Goal: Task Accomplishment & Management: Use online tool/utility

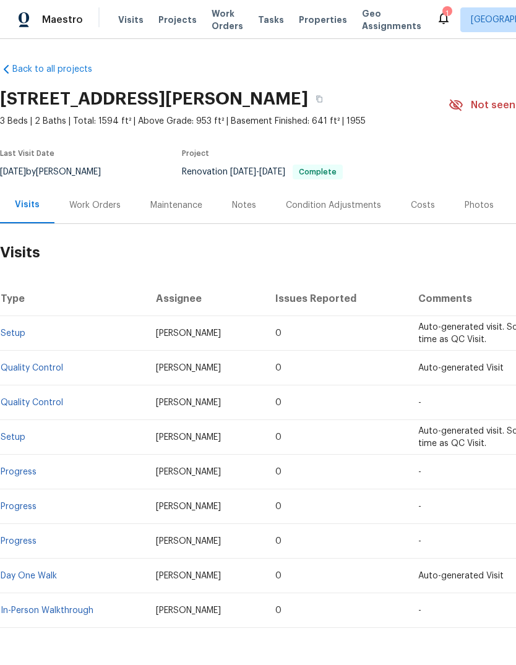
scroll to position [1, 0]
click at [258, 209] on div "Notes" at bounding box center [244, 205] width 54 height 37
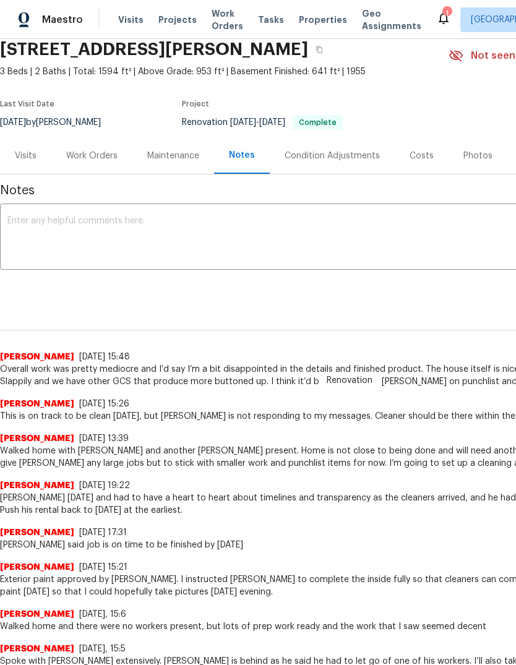
scroll to position [50, -1]
click at [41, 156] on div "Visits" at bounding box center [25, 155] width 51 height 37
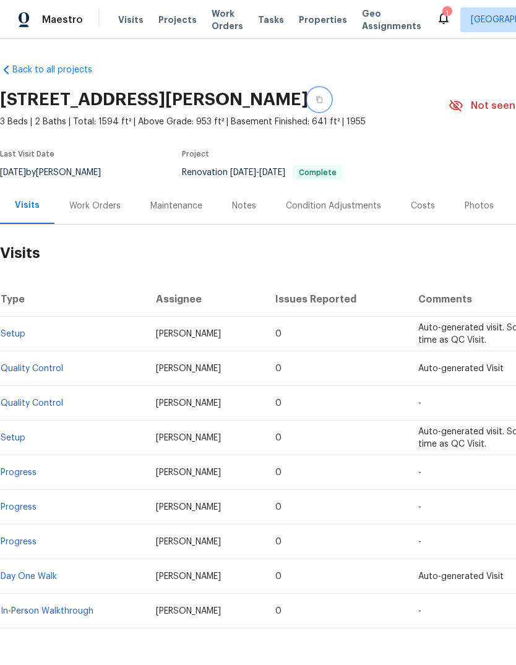
click at [331, 95] on button "button" at bounding box center [319, 100] width 22 height 22
click at [323, 100] on icon "button" at bounding box center [319, 99] width 7 height 7
click at [312, 22] on span "Properties" at bounding box center [323, 20] width 48 height 12
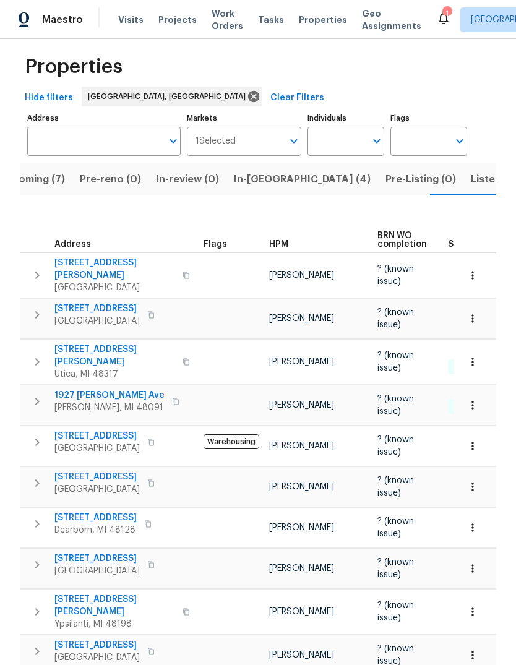
click at [98, 262] on span "22095 Wilmot Ave" at bounding box center [114, 269] width 121 height 25
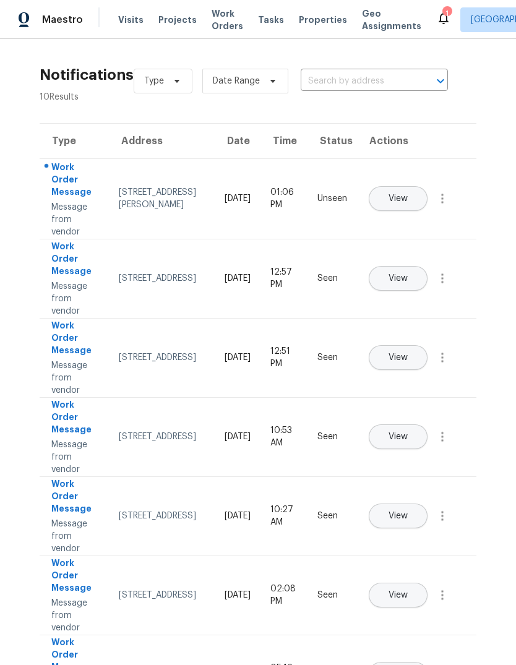
click at [299, 25] on span "Properties" at bounding box center [323, 20] width 48 height 12
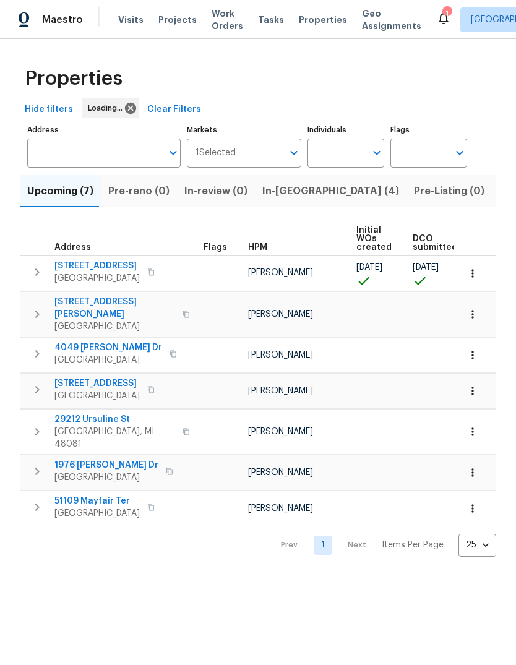
click at [303, 188] on span "In-[GEOGRAPHIC_DATA] (4)" at bounding box center [330, 191] width 137 height 17
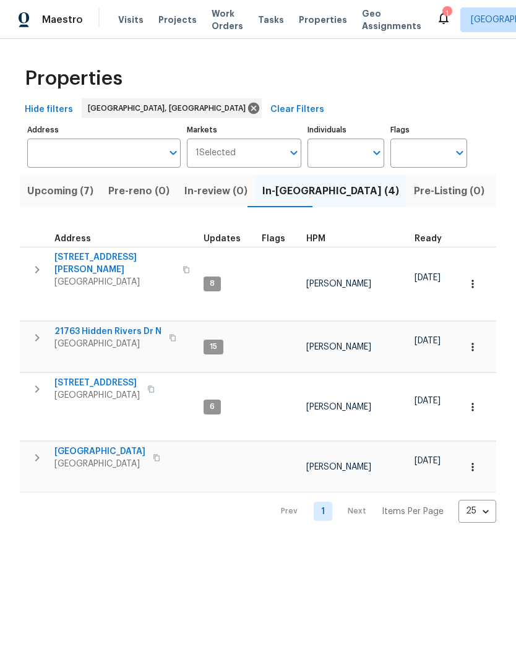
click at [500, 184] on span "Listed (14)" at bounding box center [526, 191] width 52 height 17
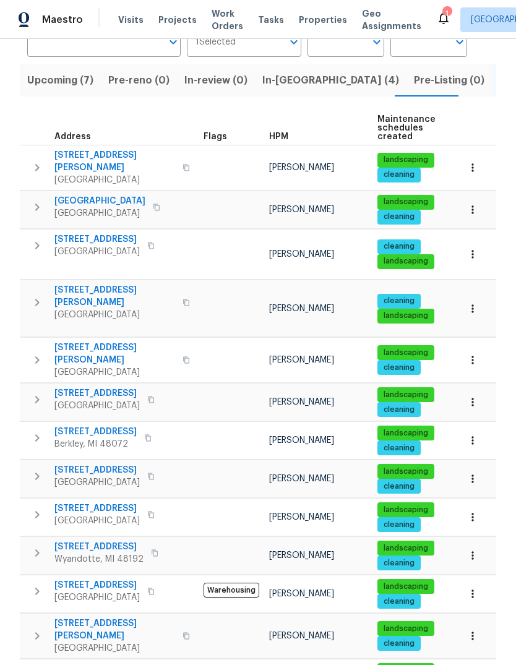
scroll to position [105, 0]
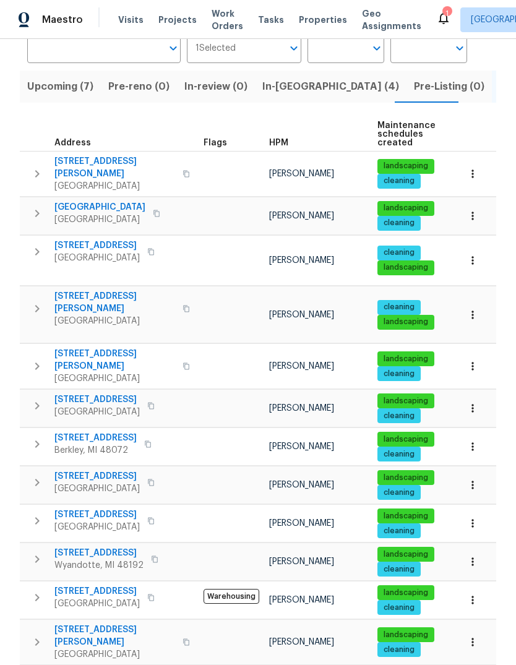
click at [179, 162] on button "button" at bounding box center [186, 174] width 15 height 30
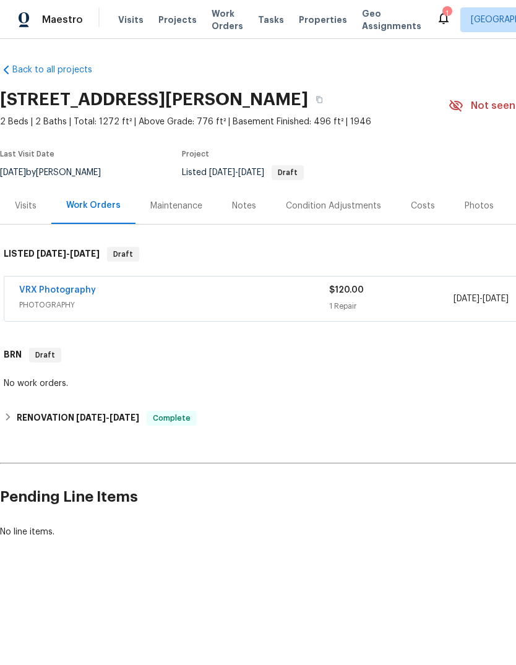
click at [268, 587] on div "Back to all projects [STREET_ADDRESS][PERSON_NAME] 2 Beds | 2 Baths | Total: 12…" at bounding box center [258, 331] width 516 height 584
click at [306, 623] on html "Maestro Visits Projects Work Orders Tasks Properties Geo Assignments 1 [GEOGRAP…" at bounding box center [258, 311] width 516 height 623
click at [299, 20] on span "Properties" at bounding box center [323, 20] width 48 height 12
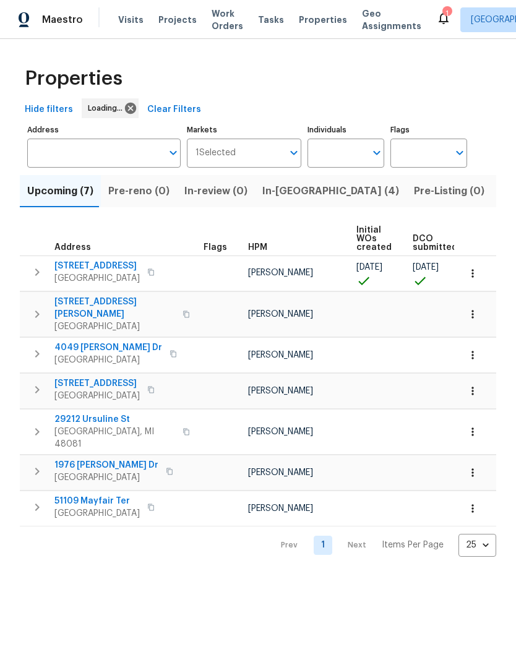
click at [269, 200] on span "In-reno (4)" at bounding box center [330, 191] width 137 height 17
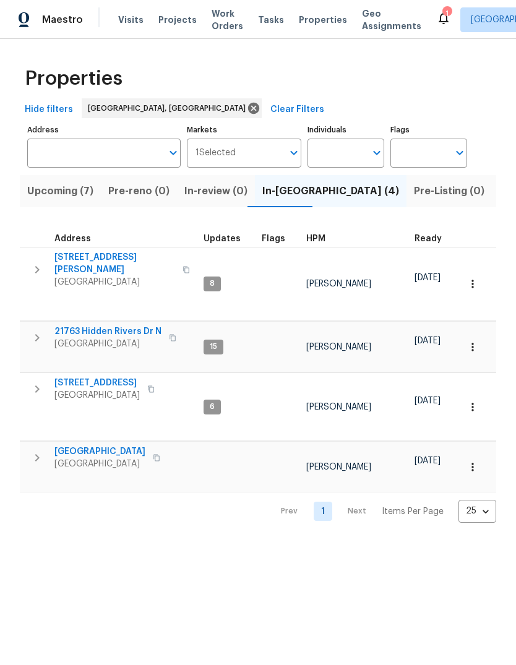
click at [114, 373] on td "14591 Chatham St Detroit, MI 48223" at bounding box center [109, 389] width 179 height 32
click at [100, 377] on span "14591 Chatham St" at bounding box center [96, 383] width 85 height 12
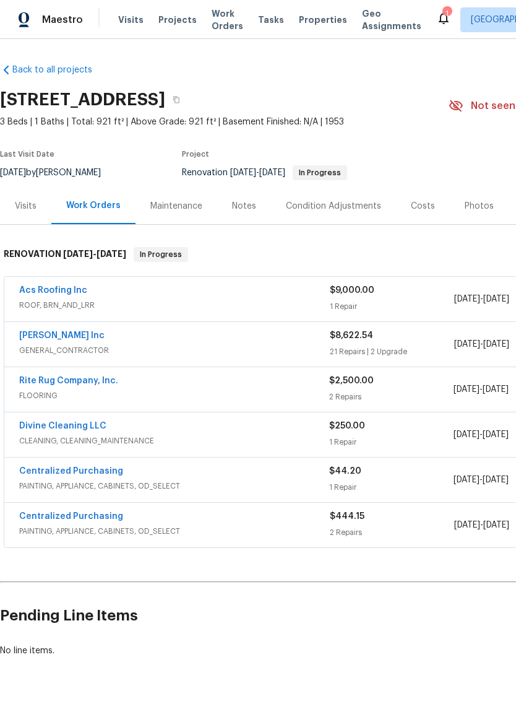
click at [349, 206] on div "Condition Adjustments" at bounding box center [333, 206] width 95 height 12
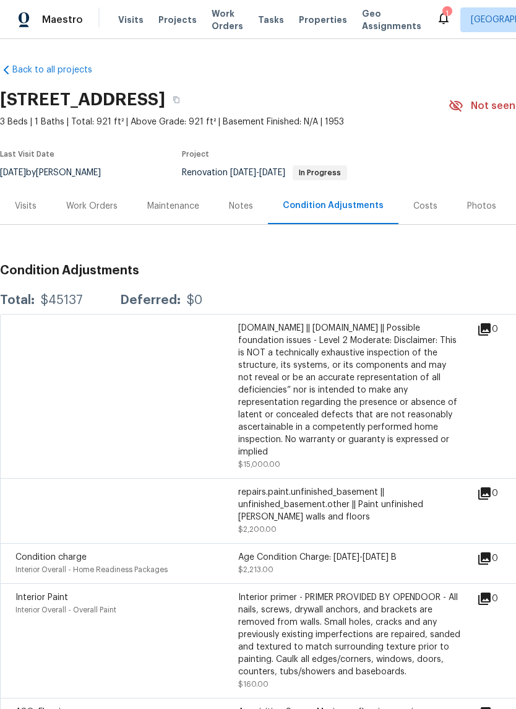
click at [191, 209] on div "Maintenance" at bounding box center [173, 206] width 52 height 12
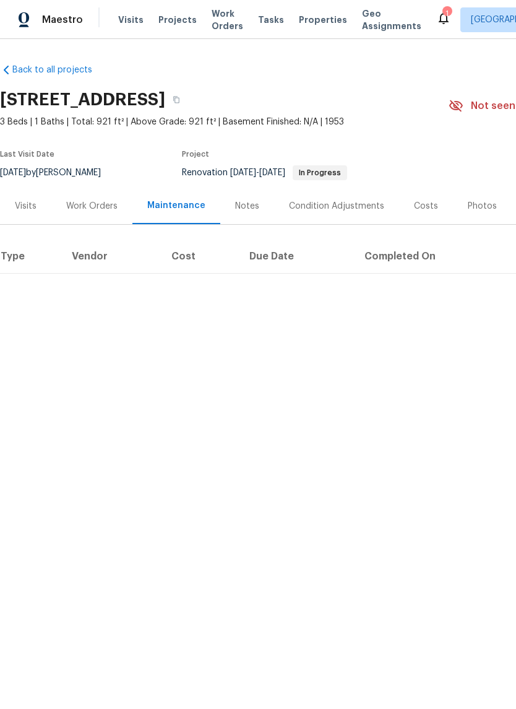
click at [90, 214] on div "Work Orders" at bounding box center [91, 206] width 81 height 37
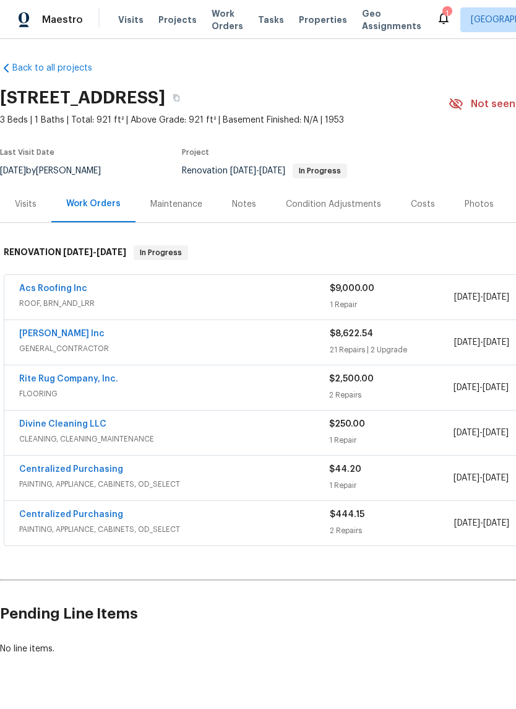
scroll to position [1, 0]
click at [421, 204] on div "Costs" at bounding box center [423, 205] width 24 height 12
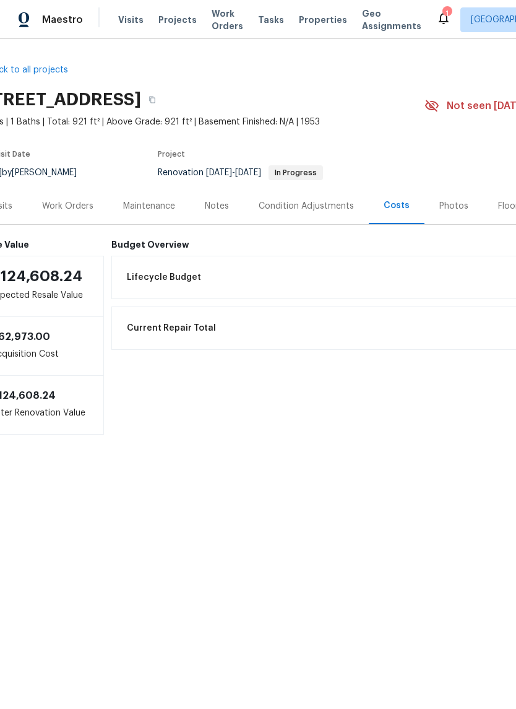
scroll to position [0, 24]
click at [71, 208] on div "Work Orders" at bounding box center [67, 206] width 51 height 12
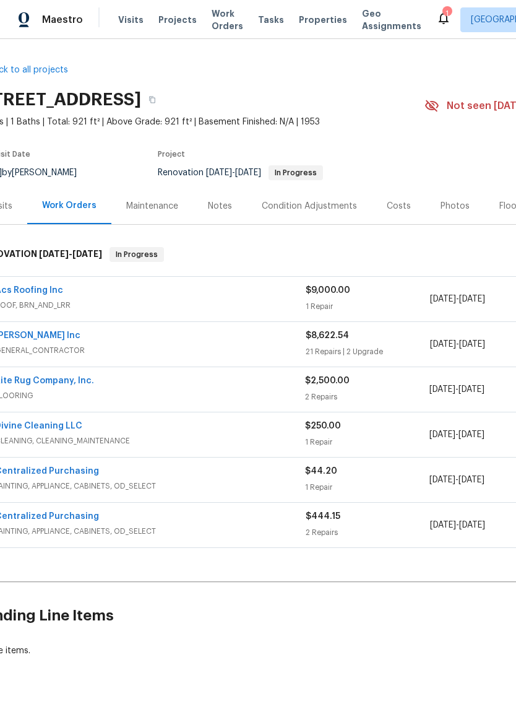
click at [397, 202] on div "Costs" at bounding box center [399, 206] width 24 height 12
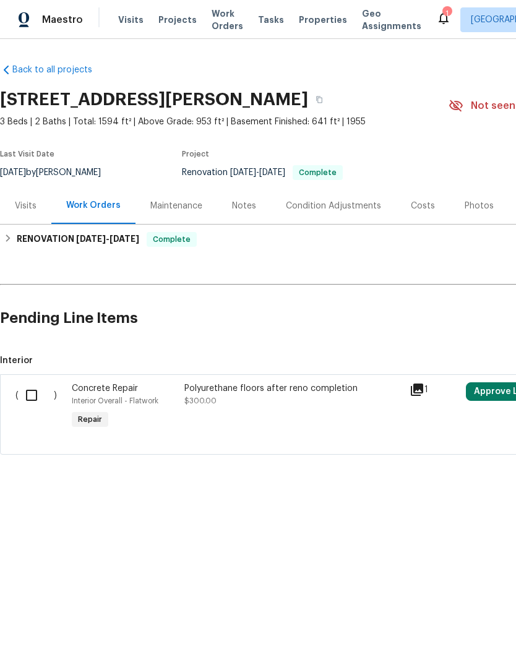
click at [245, 202] on div "Notes" at bounding box center [244, 206] width 24 height 12
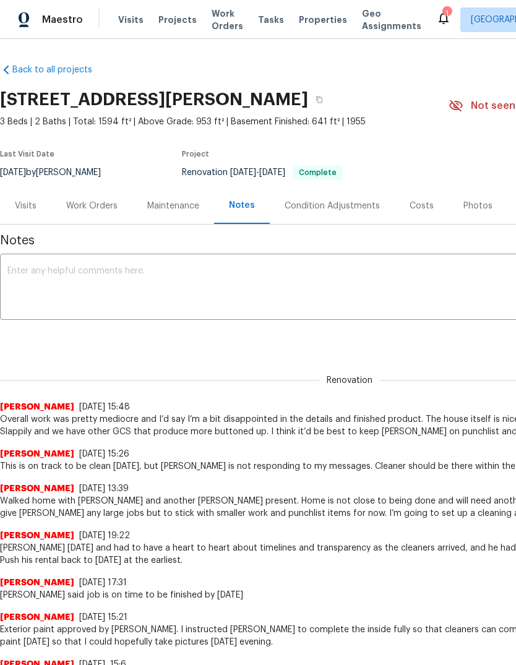
click at [84, 201] on div "Work Orders" at bounding box center [91, 206] width 51 height 12
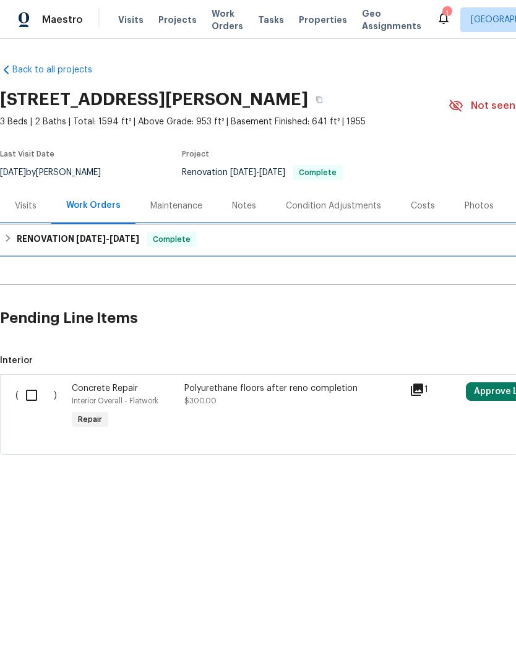
click at [111, 225] on div "RENOVATION [DATE] - [DATE] Complete" at bounding box center [350, 240] width 700 height 30
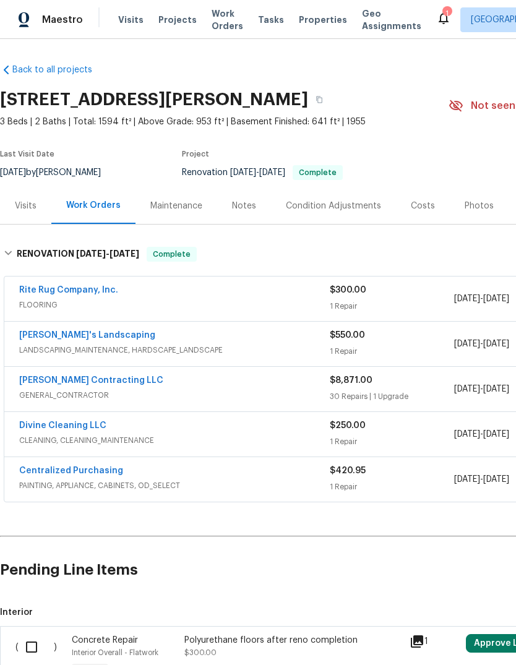
click at [102, 376] on link "[PERSON_NAME] Contracting LLC" at bounding box center [91, 380] width 144 height 9
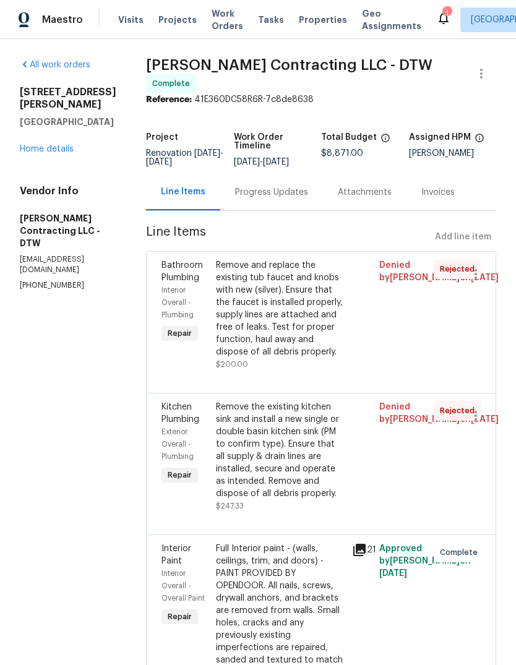
click at [52, 145] on link "Home details" at bounding box center [47, 149] width 54 height 9
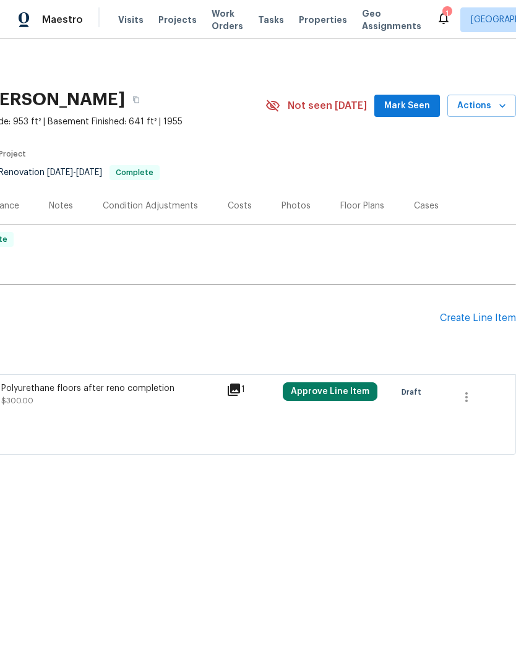
scroll to position [0, 183]
click at [484, 321] on div "Create Line Item" at bounding box center [478, 319] width 76 height 12
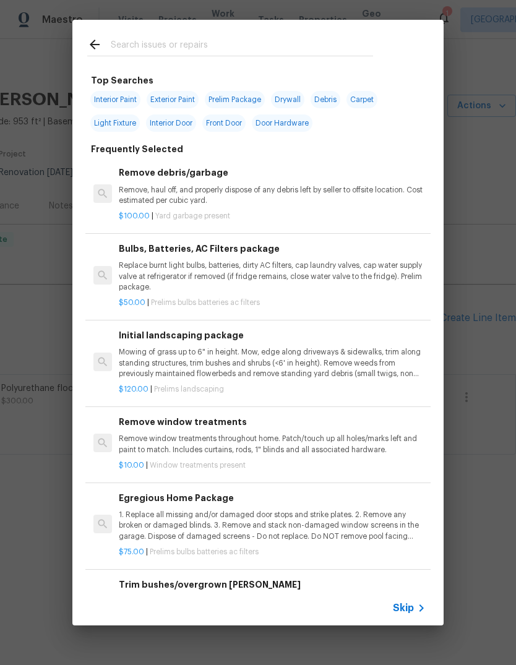
click at [289, 32] on div at bounding box center [230, 44] width 316 height 49
click at [301, 42] on input "text" at bounding box center [242, 46] width 262 height 19
type input "Lock"
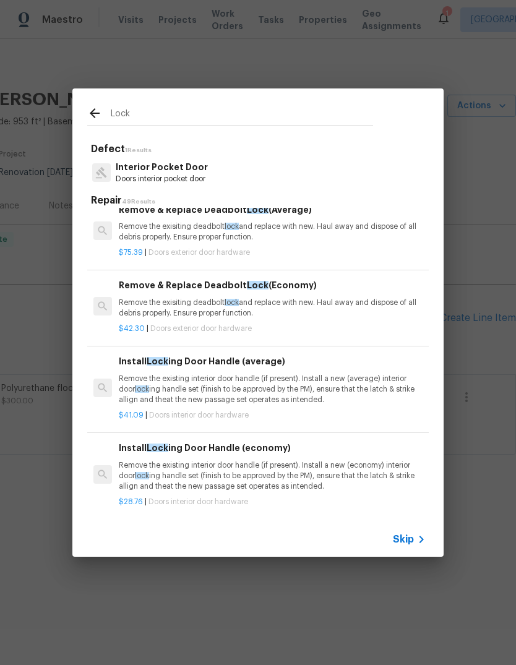
scroll to position [102, 0]
click at [332, 294] on div "Remove & Replace Deadbolt Lock (Economy) Remove the exisiting deadbolt lock and…" at bounding box center [272, 299] width 307 height 40
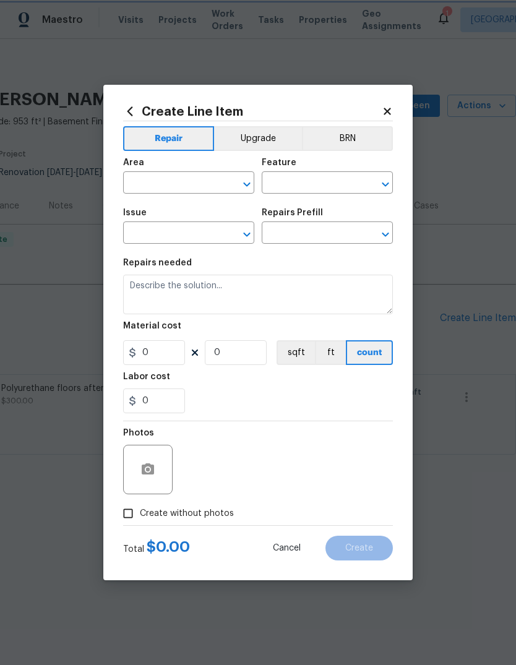
type input "Interior Door"
type input "Exterior Door Hardware"
type input "Remove & Replace Deadbolt Lock (Economy) $42.30"
type textarea "Remove the exisiting deadbolt lock and replace with new. Haul away and dispose …"
type input "42.3"
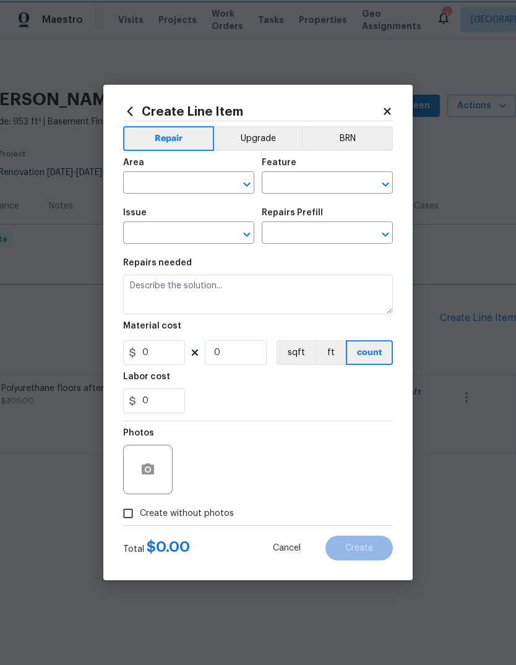
type input "1"
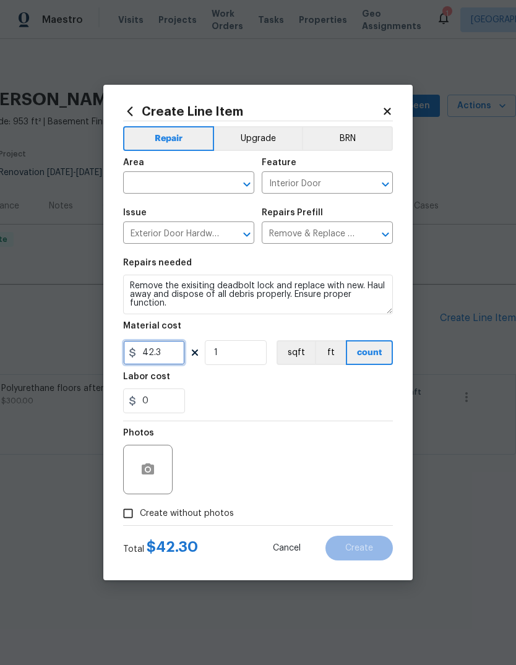
click at [158, 352] on input "42.3" at bounding box center [154, 352] width 62 height 25
click at [157, 356] on input "42.3" at bounding box center [154, 352] width 62 height 25
click at [159, 360] on input "42.3" at bounding box center [154, 352] width 62 height 25
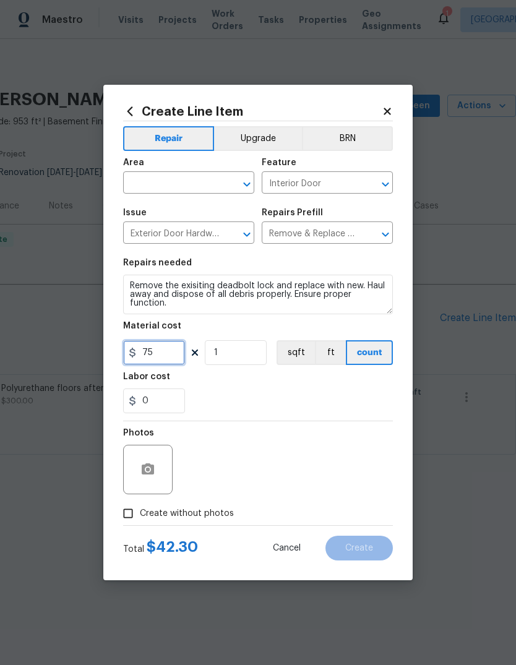
type input "75"
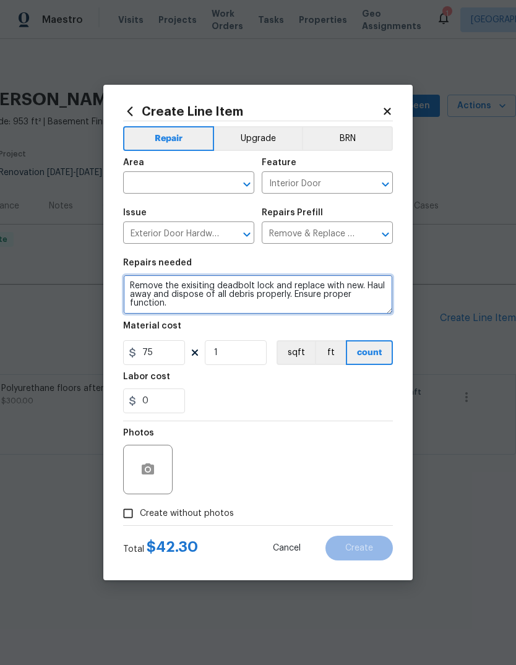
click at [292, 280] on textarea "Remove the exisiting deadbolt lock and replace with new. Haul away and dispose …" at bounding box center [258, 295] width 270 height 40
click at [291, 280] on textarea "Remove the exisiting deadbolt lock and replace with new. Haul away and dispose …" at bounding box center [258, 295] width 270 height 40
click at [297, 293] on textarea "Remove the exisiting deadbolt lock and replace with new. Haul away and dispose …" at bounding box center [258, 295] width 270 height 40
click at [305, 290] on textarea "Remove the exisiting deadbolt lock and replace with new. Haul away and dispose …" at bounding box center [258, 295] width 270 height 40
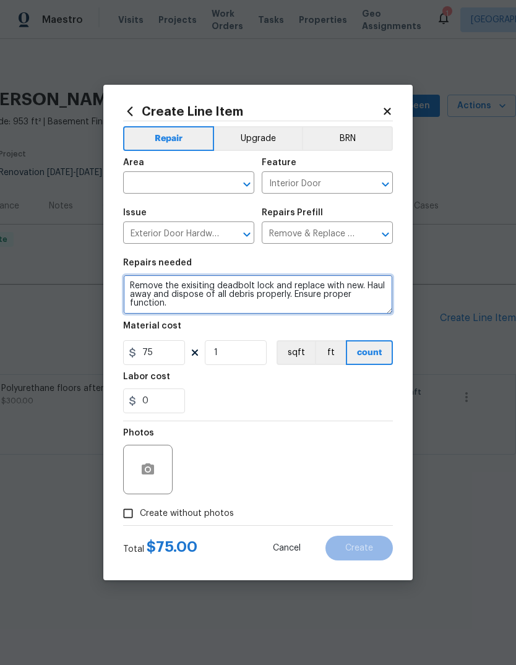
click at [304, 290] on textarea "Remove the exisiting deadbolt lock and replace with new. Haul away and dispose …" at bounding box center [258, 295] width 270 height 40
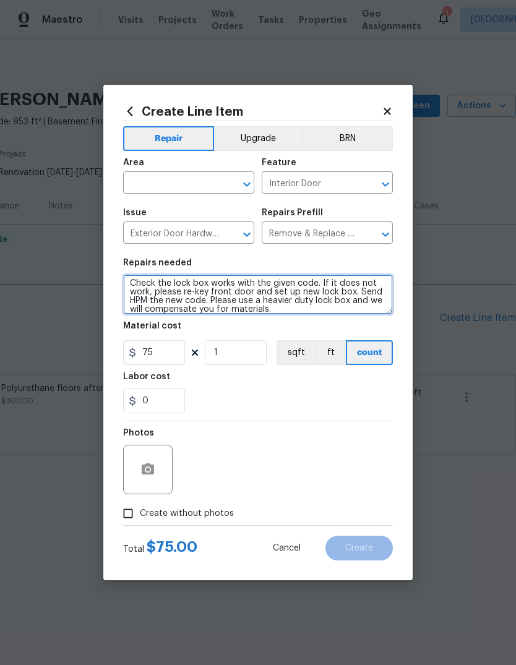
scroll to position [2, 0]
type textarea "Check the lock box works with the given code. If it does not work, please re-ke…"
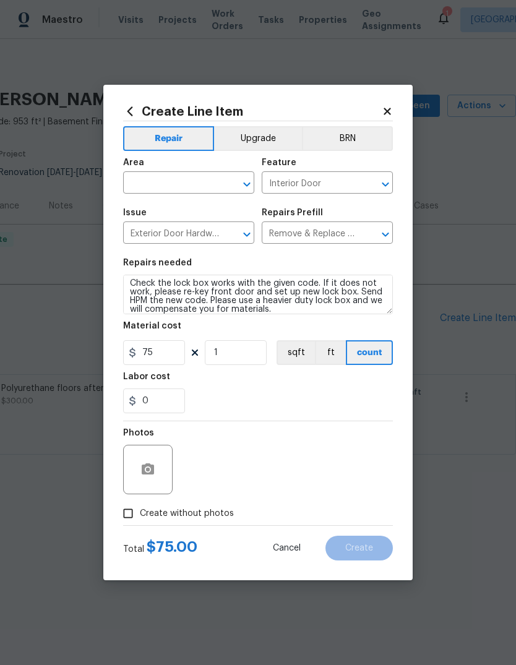
click at [141, 183] on input "text" at bounding box center [171, 184] width 97 height 19
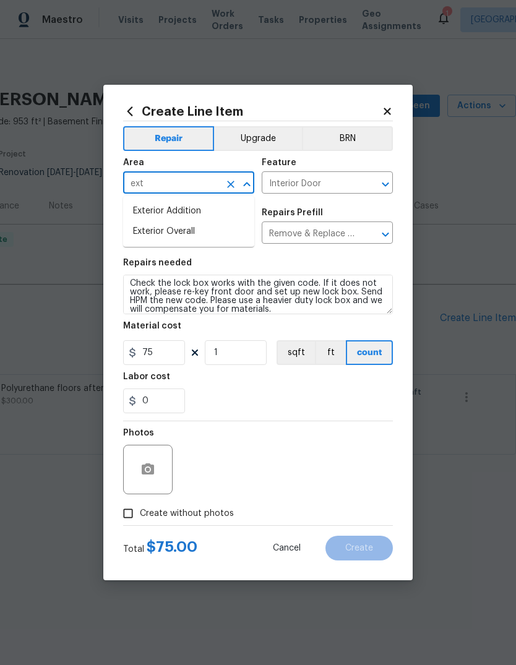
click at [145, 236] on li "Exterior Overall" at bounding box center [188, 232] width 131 height 20
type input "Exterior Overall"
click at [362, 386] on div "Labor cost" at bounding box center [258, 381] width 270 height 16
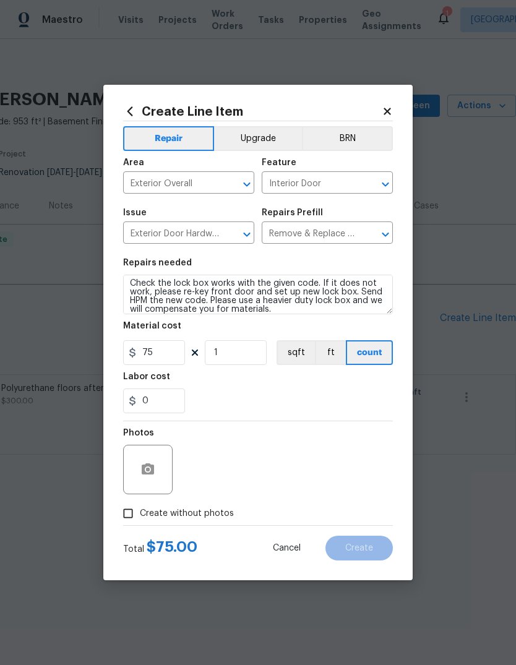
click at [136, 514] on input "Create without photos" at bounding box center [128, 514] width 24 height 24
checkbox input "true"
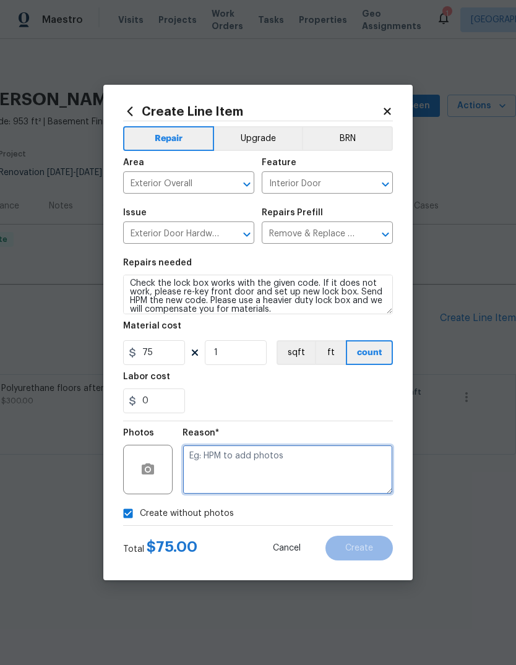
click at [311, 468] on textarea at bounding box center [288, 470] width 210 height 50
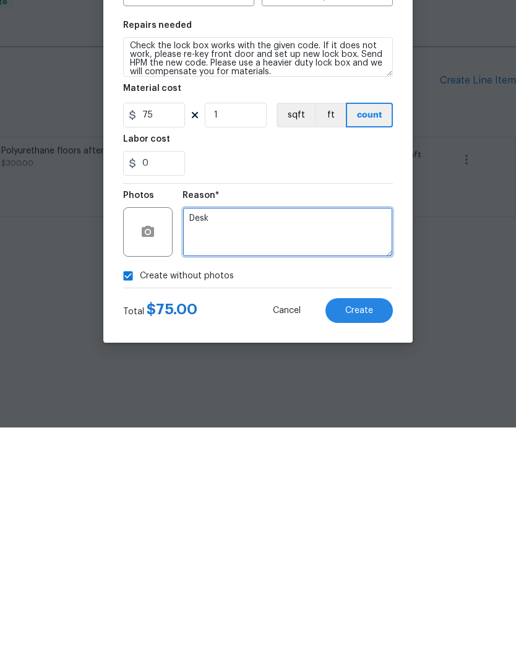
type textarea "Desk"
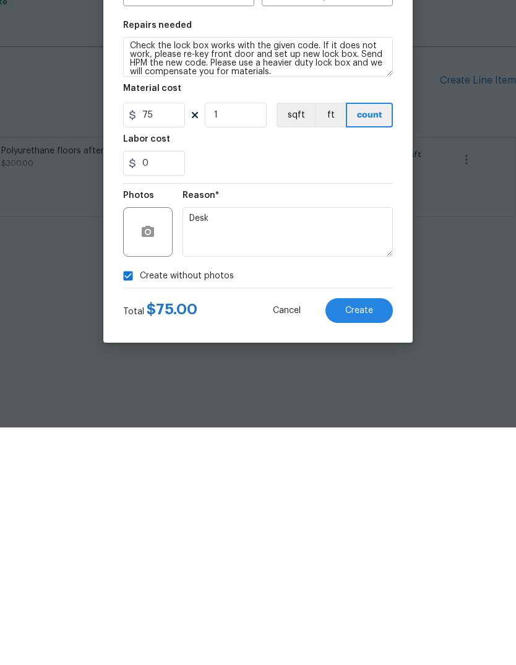
click at [367, 544] on span "Create" at bounding box center [359, 548] width 28 height 9
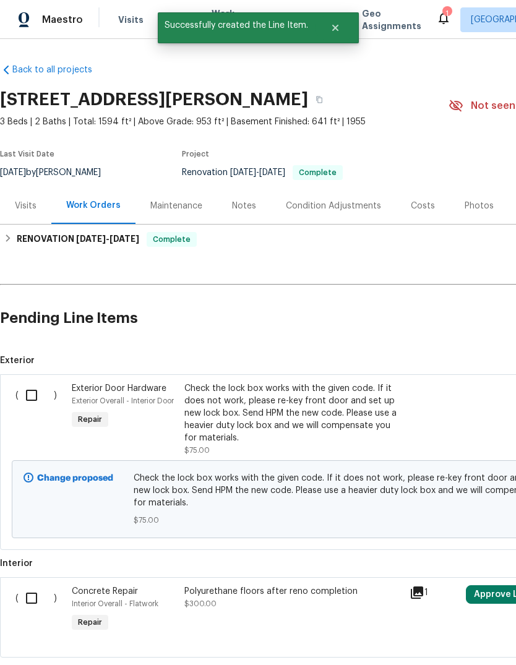
scroll to position [0, 0]
click at [29, 389] on input "checkbox" at bounding box center [36, 396] width 35 height 26
checkbox input "true"
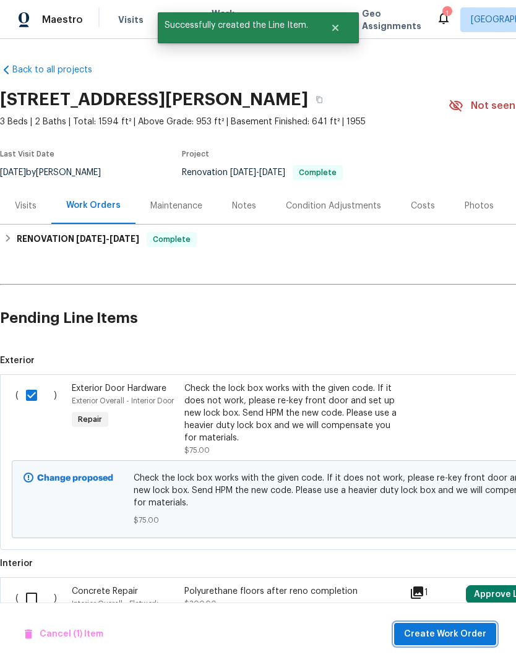
click at [451, 627] on span "Create Work Order" at bounding box center [445, 634] width 82 height 15
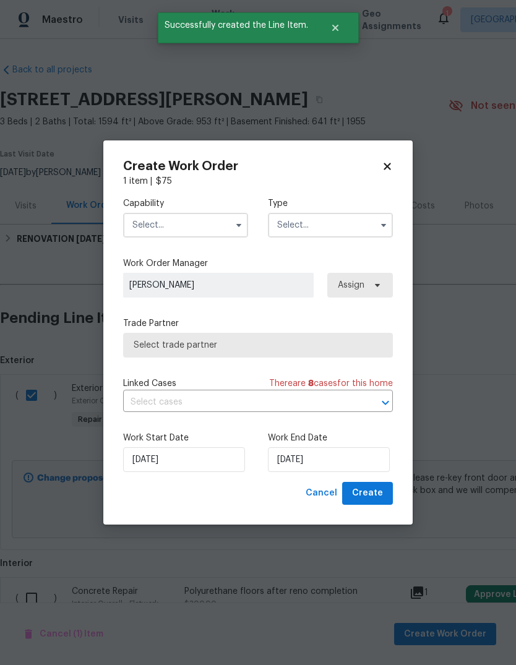
click at [143, 220] on input "text" at bounding box center [185, 225] width 125 height 25
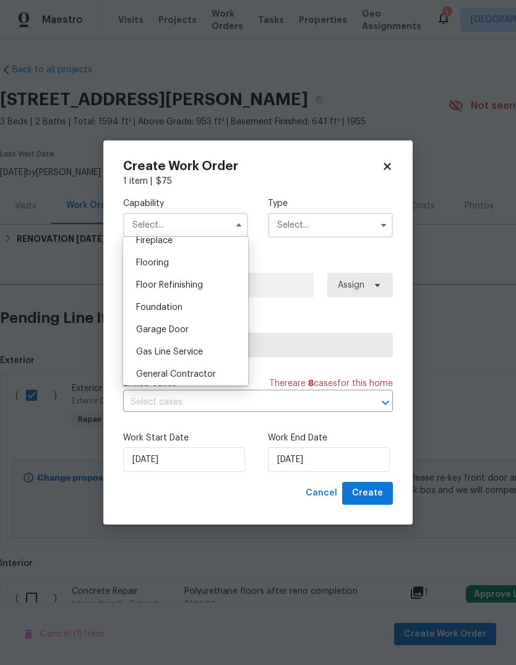
scroll to position [482, 0]
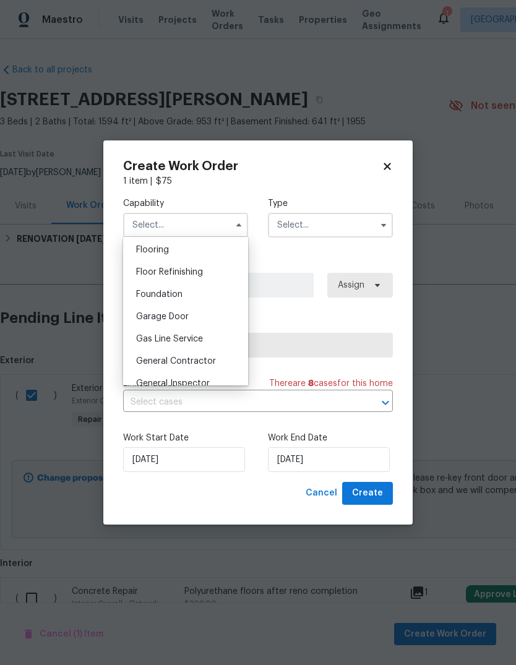
click at [148, 362] on span "General Contractor" at bounding box center [176, 361] width 80 height 9
type input "General Contractor"
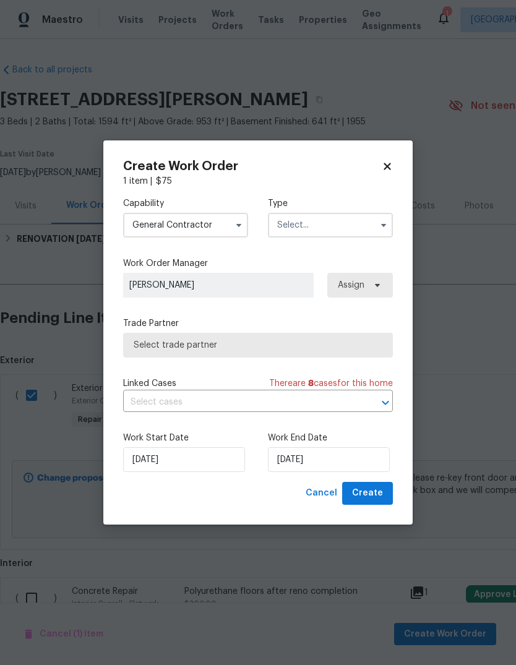
click at [371, 219] on input "text" at bounding box center [330, 225] width 125 height 25
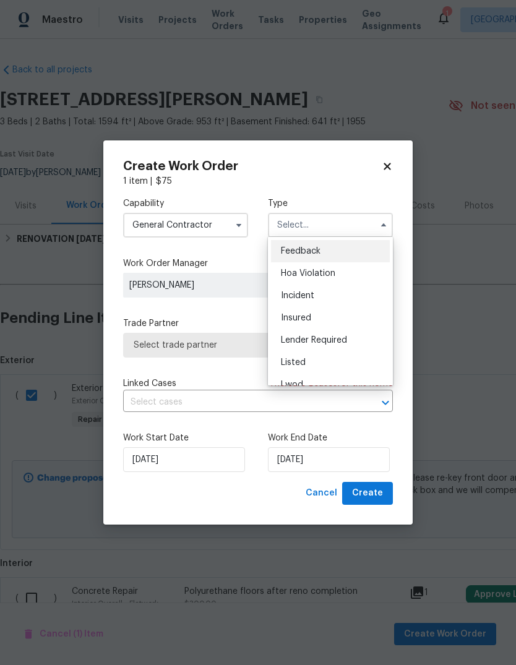
click at [345, 357] on div "Listed" at bounding box center [330, 363] width 119 height 22
type input "Listed"
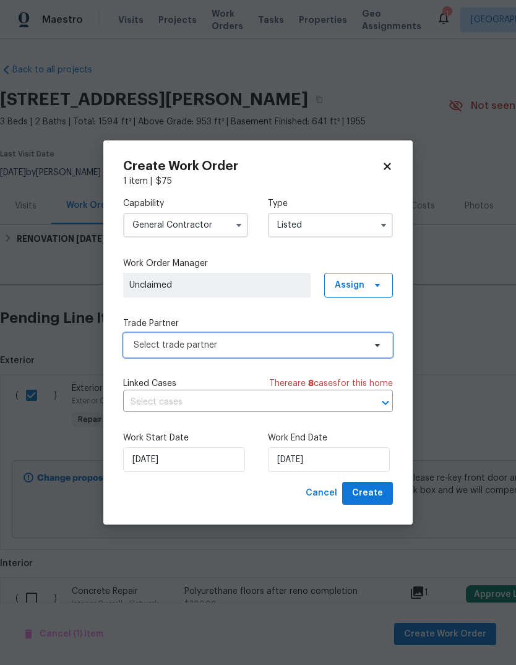
click at [347, 339] on span "Select trade partner" at bounding box center [249, 345] width 231 height 12
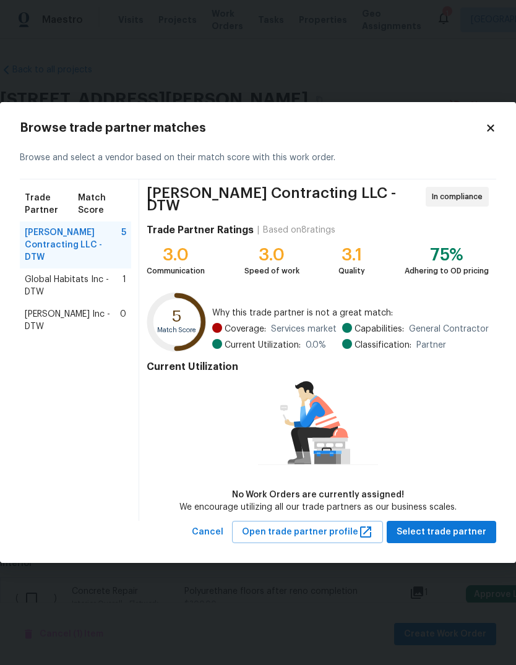
click at [33, 276] on span "Global Habitats Inc - DTW" at bounding box center [74, 286] width 98 height 25
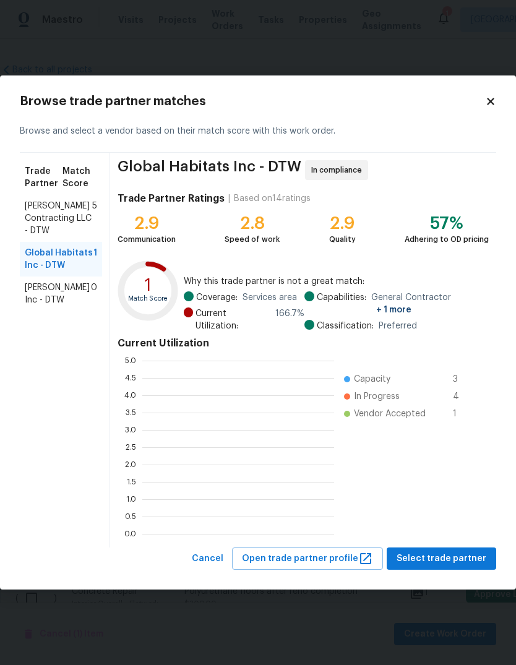
scroll to position [1, 1]
click at [451, 482] on ul "Capacity 3 In Progress 4 Vendor Accepted 1" at bounding box center [408, 447] width 149 height 173
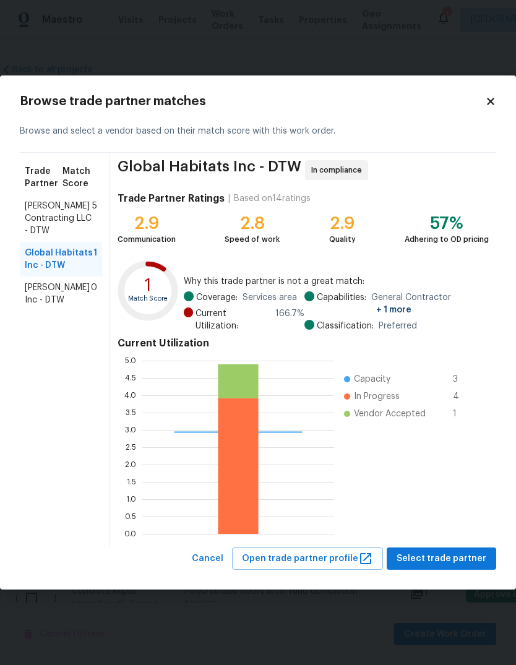
click at [448, 561] on span "Select trade partner" at bounding box center [442, 559] width 90 height 15
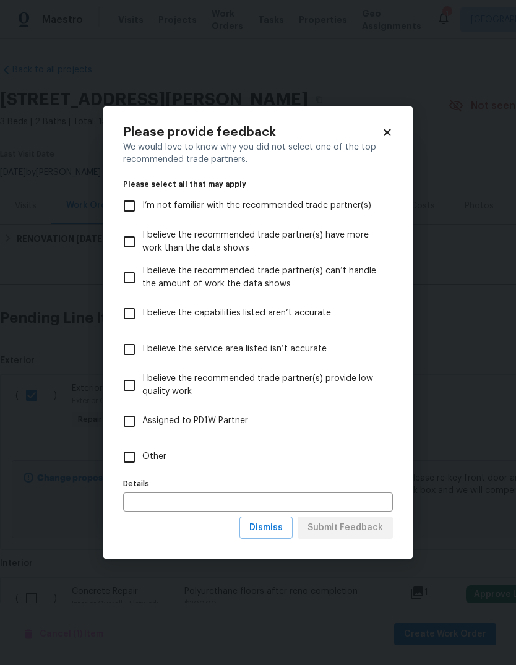
click at [139, 456] on input "Other" at bounding box center [129, 457] width 26 height 26
checkbox input "true"
click at [370, 535] on span "Submit Feedback" at bounding box center [346, 528] width 76 height 15
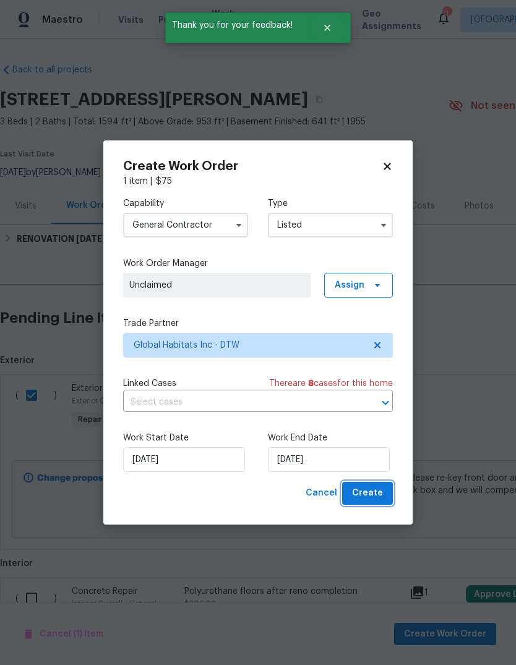
click at [366, 496] on span "Create" at bounding box center [367, 493] width 31 height 15
checkbox input "false"
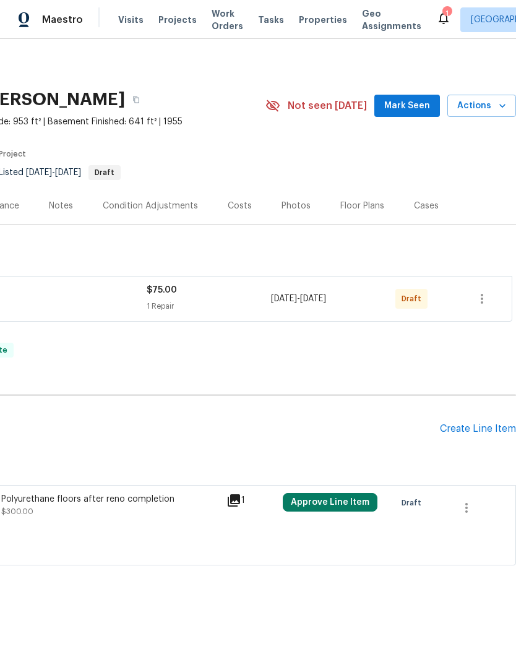
scroll to position [0, 183]
click at [473, 304] on button "button" at bounding box center [482, 299] width 30 height 30
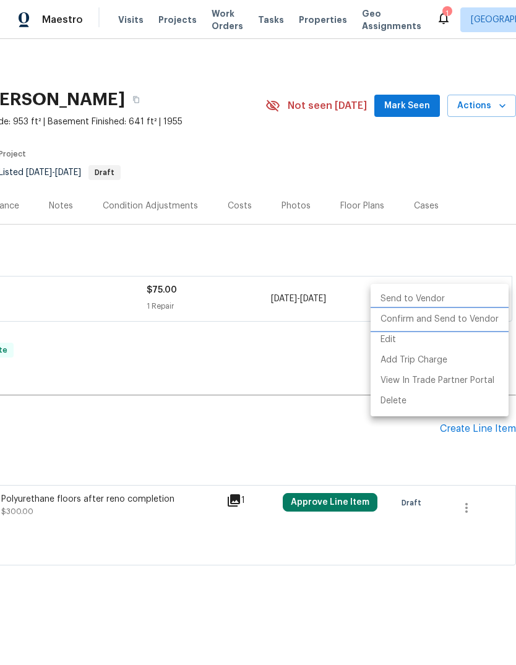
click at [474, 321] on li "Confirm and Send to Vendor" at bounding box center [440, 320] width 138 height 20
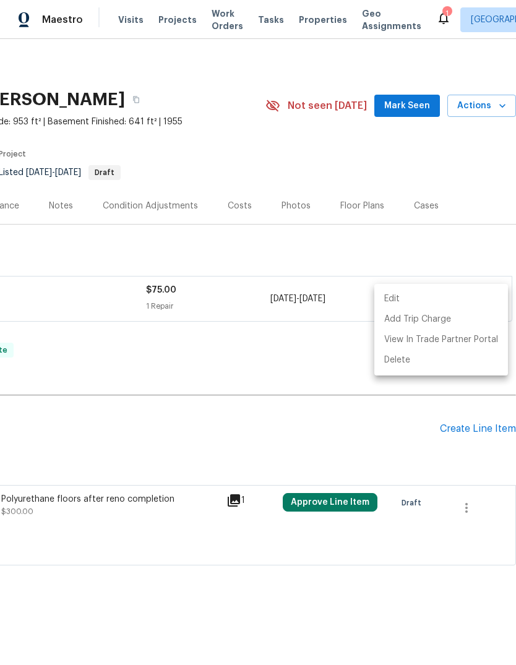
click at [347, 381] on div at bounding box center [258, 332] width 516 height 665
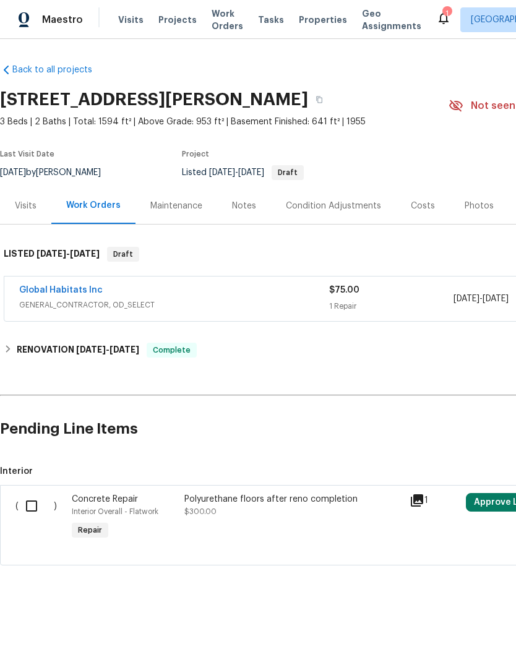
scroll to position [0, 0]
